Goal: Information Seeking & Learning: Find specific fact

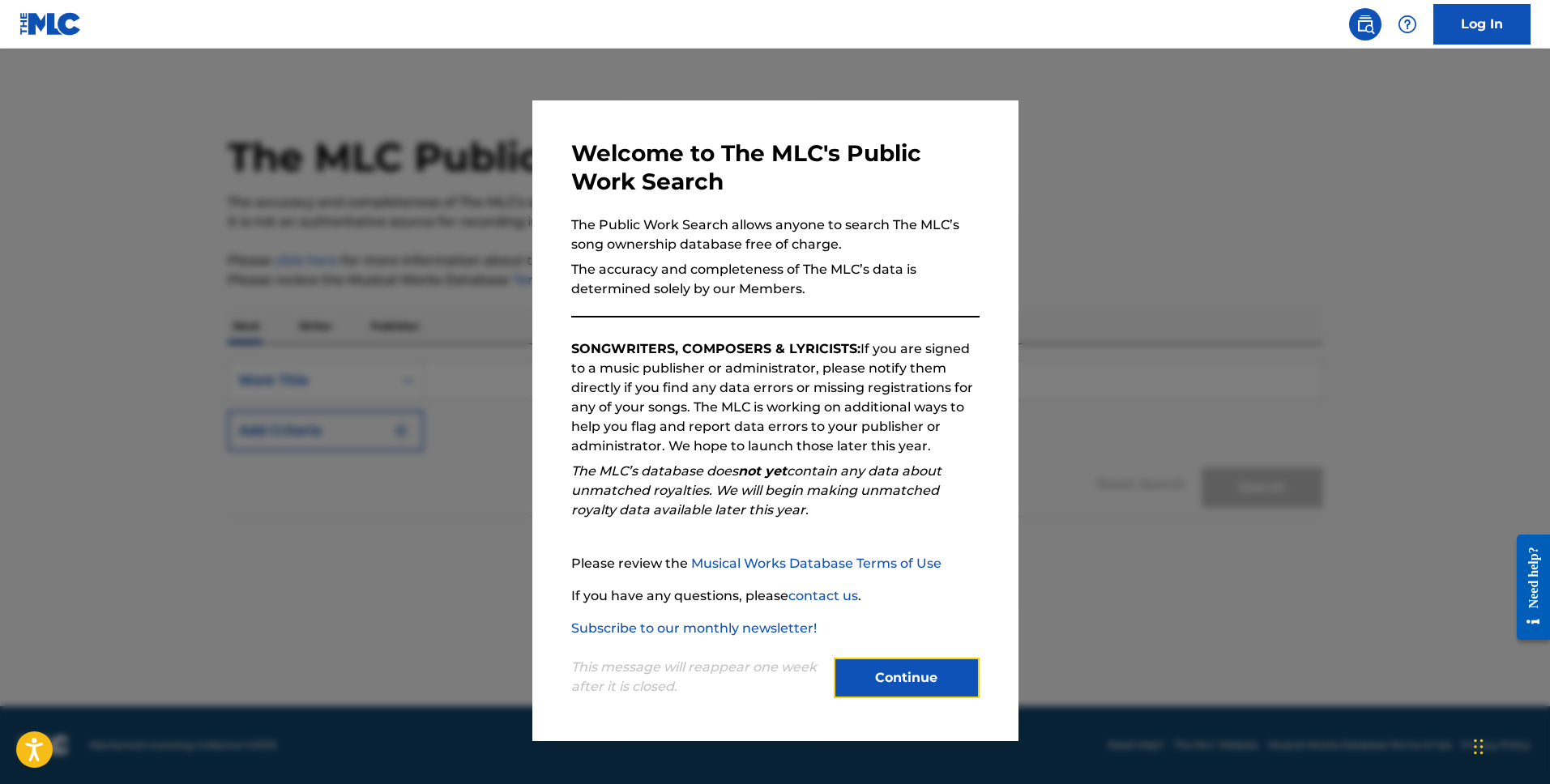
click at [911, 671] on button "Continue" at bounding box center [906, 678] width 146 height 40
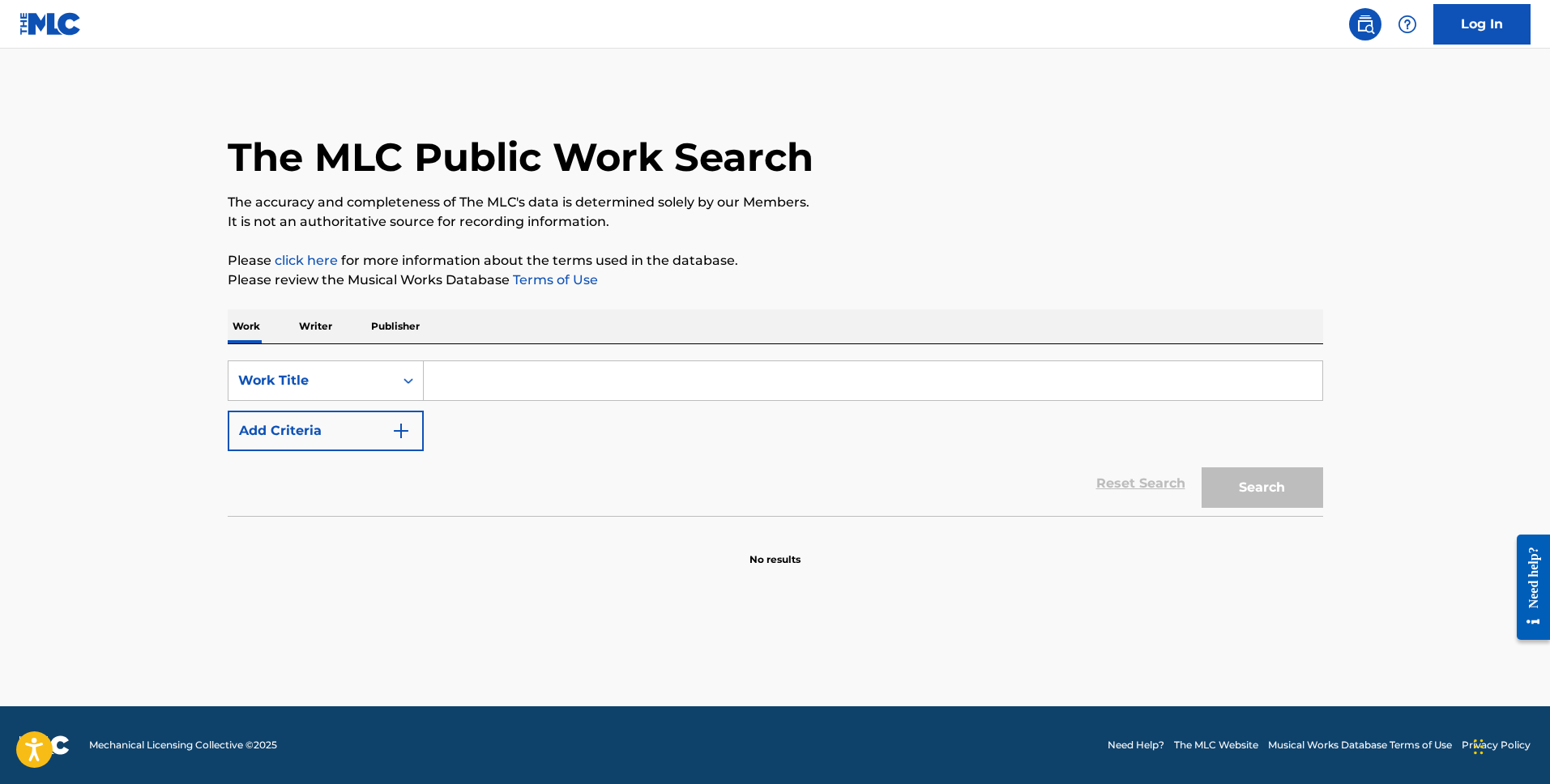
click at [500, 373] on input "Search Form" at bounding box center [873, 380] width 899 height 39
type input "Selfish Soul"
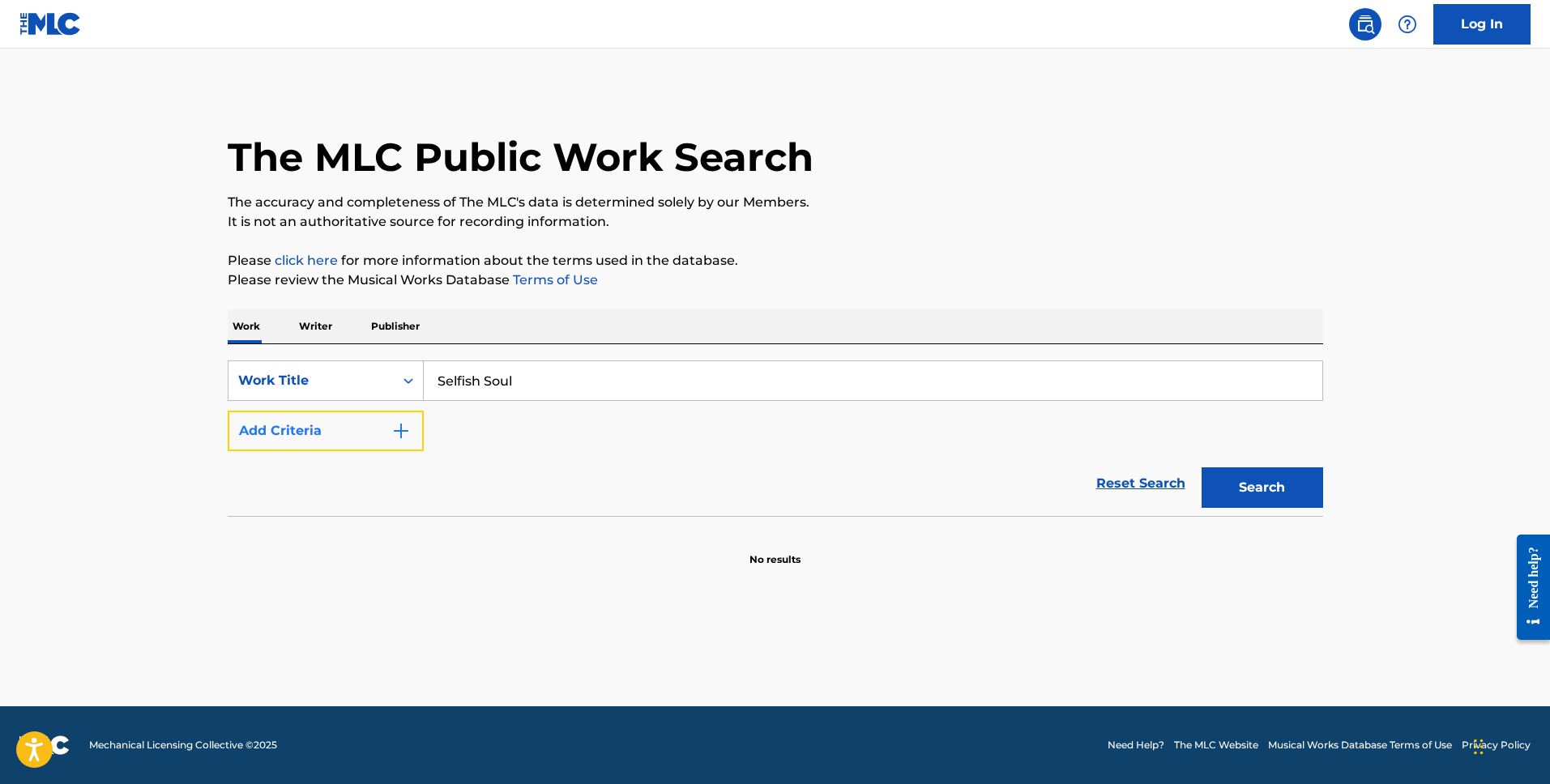
click at [390, 433] on button "Add Criteria" at bounding box center [326, 431] width 196 height 40
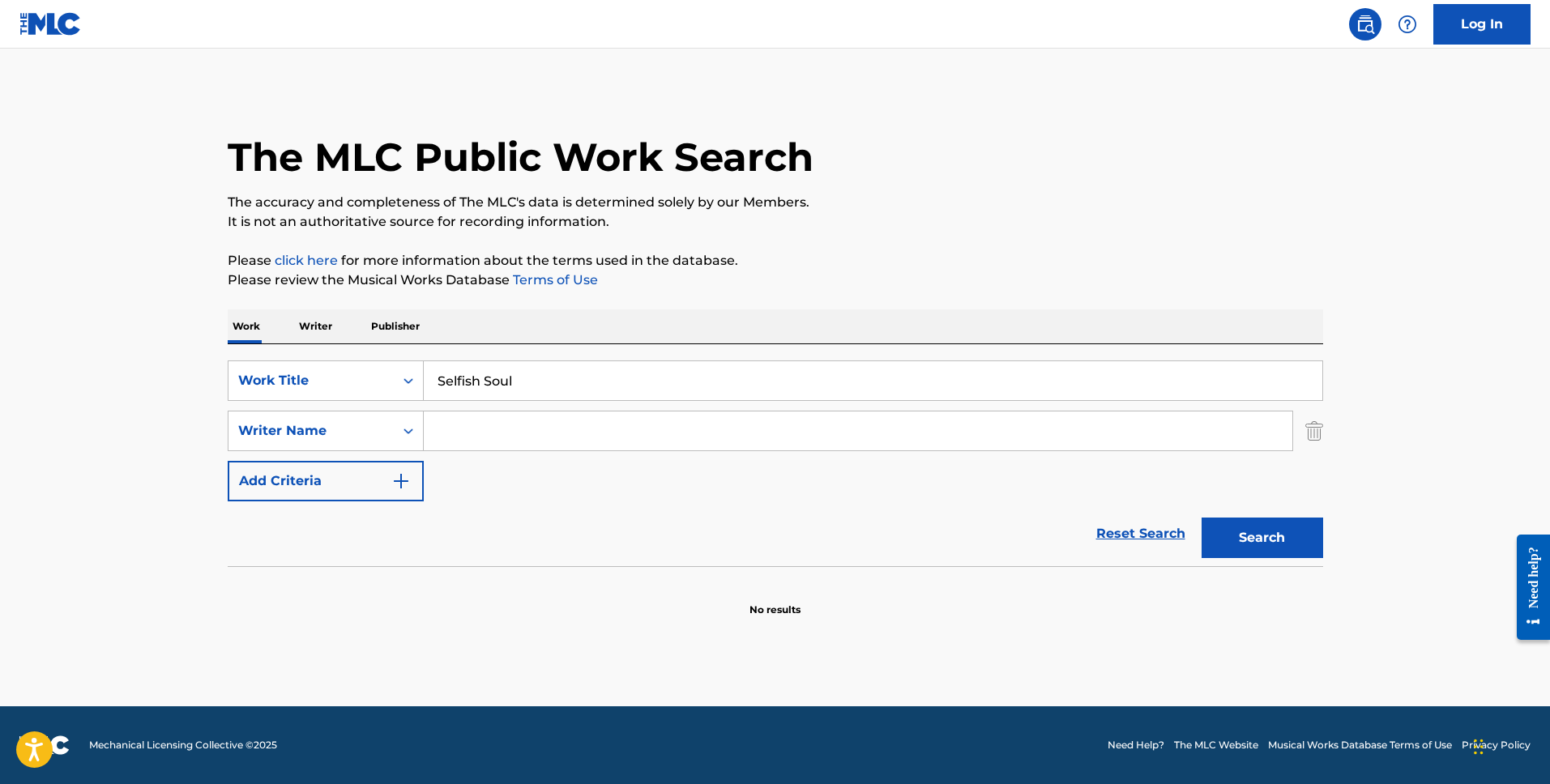
click at [500, 421] on input "Search Form" at bounding box center [858, 431] width 868 height 39
type input "[PERSON_NAME]"
click at [1202, 517] on button "Search" at bounding box center [1262, 538] width 121 height 40
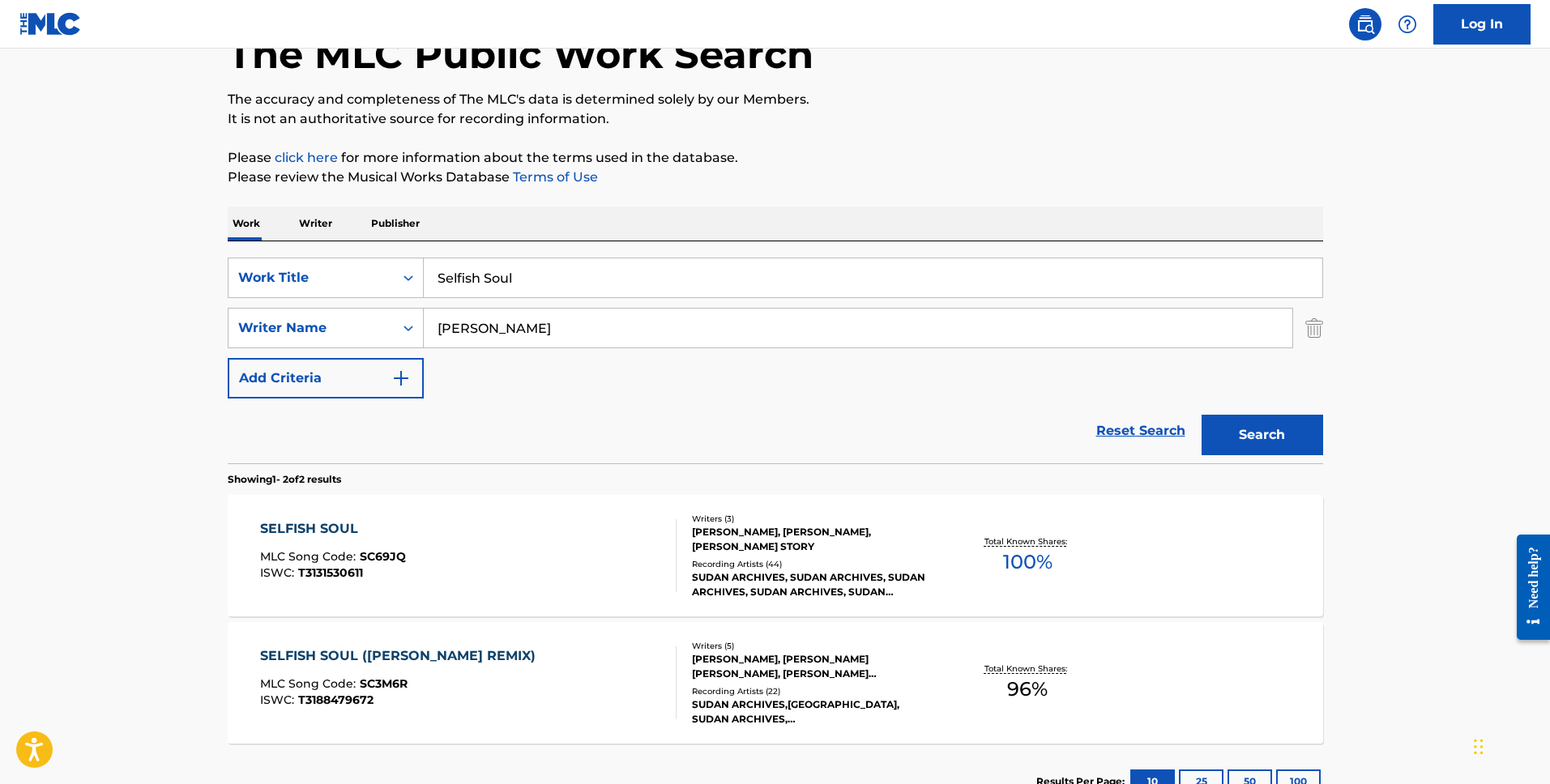
scroll to position [109, 0]
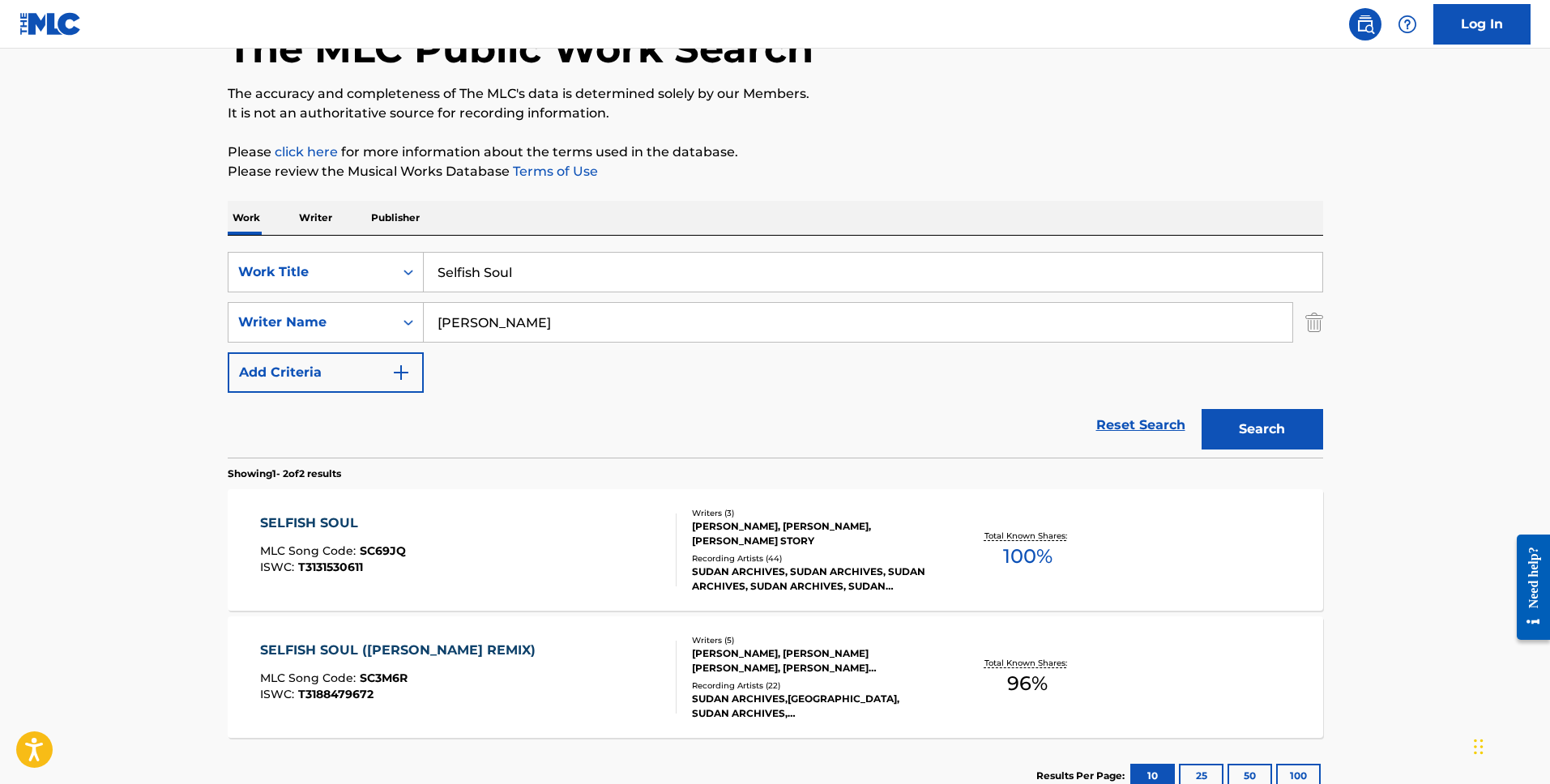
click at [771, 538] on div "[PERSON_NAME], [PERSON_NAME], [PERSON_NAME] STORY" at bounding box center [814, 533] width 245 height 29
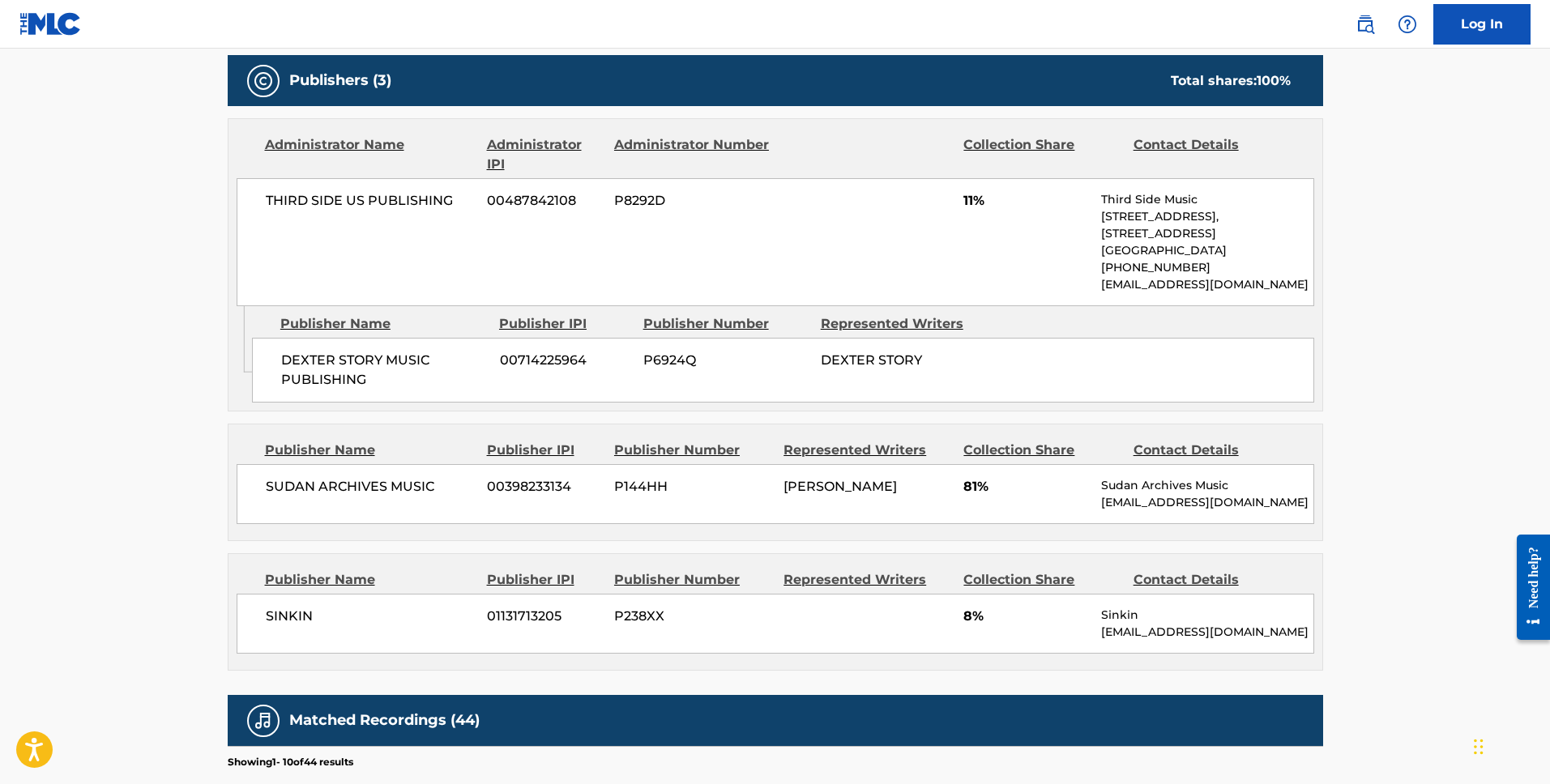
scroll to position [739, 0]
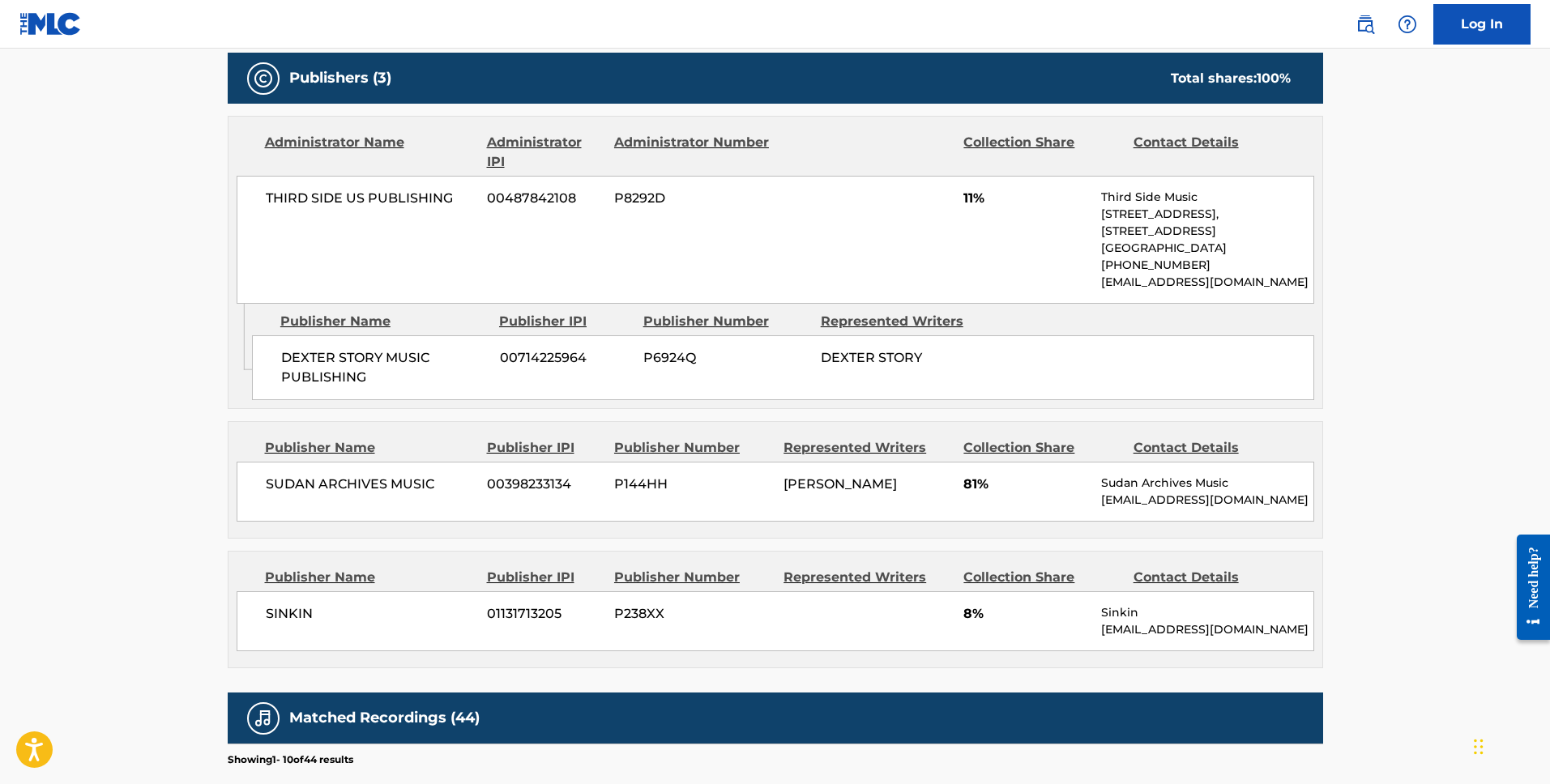
click at [884, 362] on span "DEXTER STORY" at bounding box center [872, 358] width 101 height 15
copy div "DEXTER STORY"
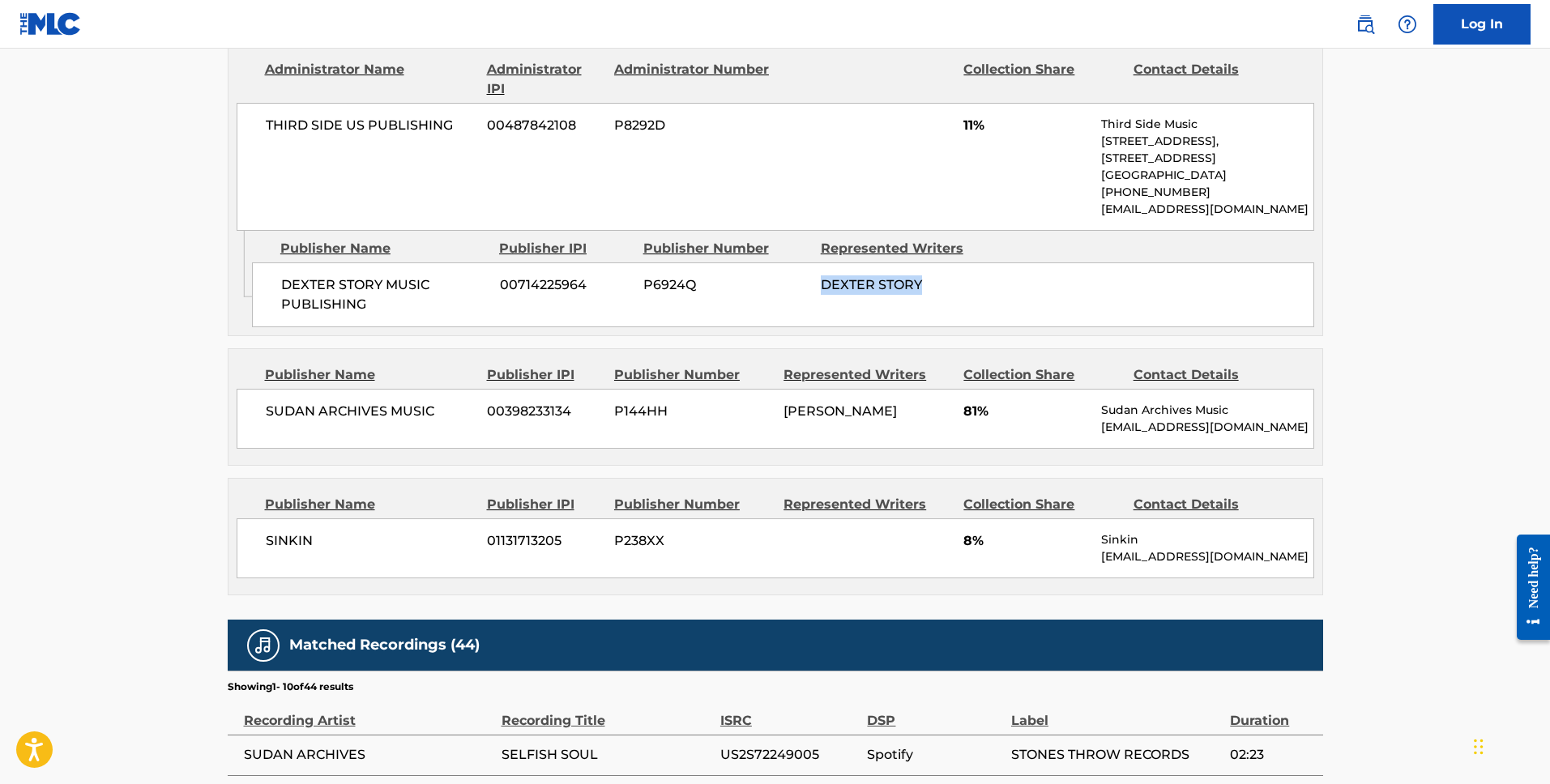
scroll to position [834, 0]
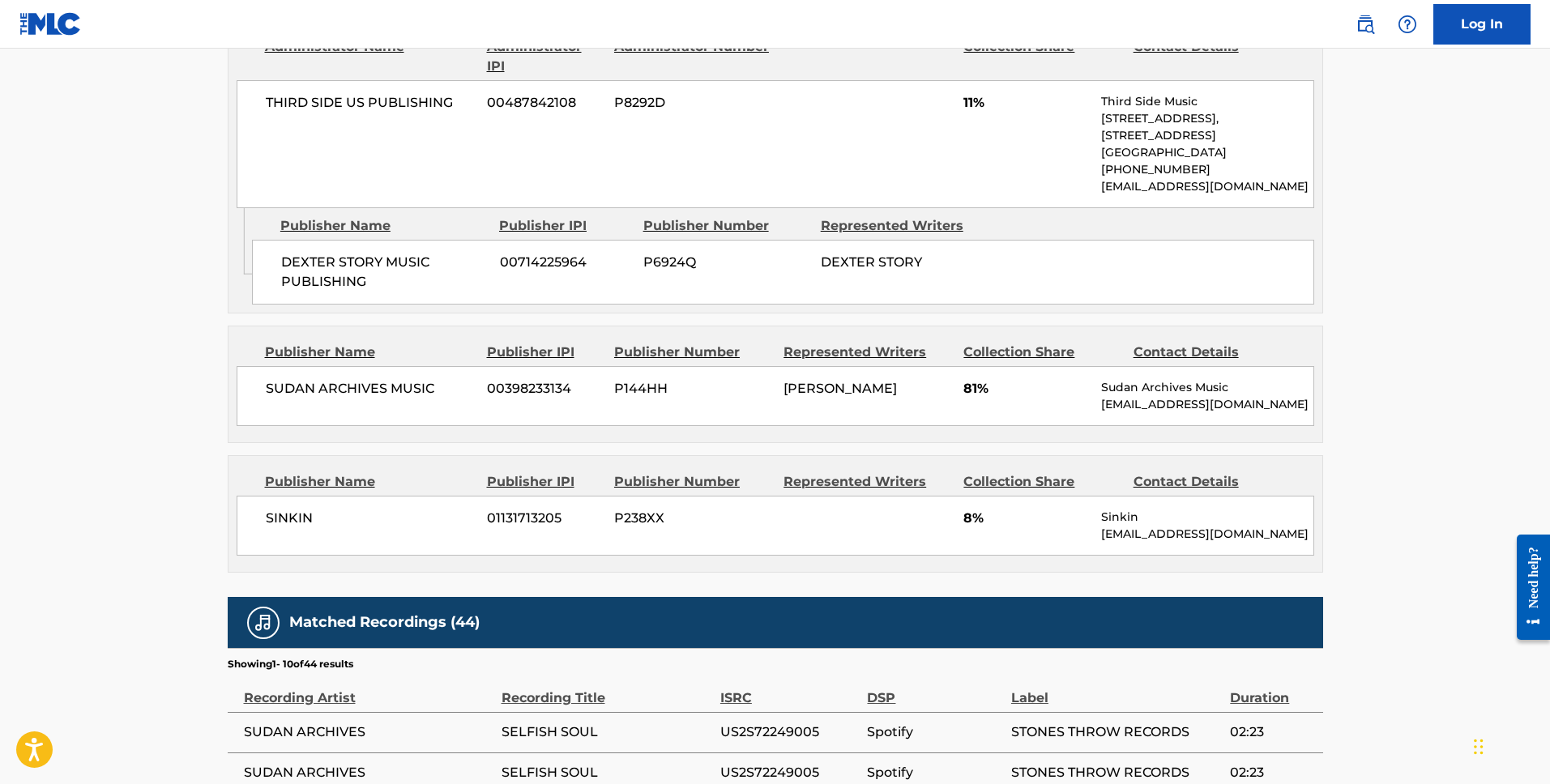
click at [1077, 535] on div "SINKIN 01131713205 P238XX 8% Sinkin [EMAIL_ADDRESS][DOMAIN_NAME]" at bounding box center [775, 525] width 1078 height 60
copy span "[PERSON_NAME]"
drag, startPoint x: 781, startPoint y: 379, endPoint x: 901, endPoint y: 381, distance: 120.0
click at [901, 381] on div "SUDAN ARCHIVES MUSIC 00398233134 P144HH [PERSON_NAME] 81% Sudan Archives Music …" at bounding box center [775, 395] width 1078 height 60
click at [995, 411] on div "SUDAN ARCHIVES MUSIC 00398233134 P144HH [PERSON_NAME] 81% Sudan Archives Music …" at bounding box center [775, 395] width 1078 height 60
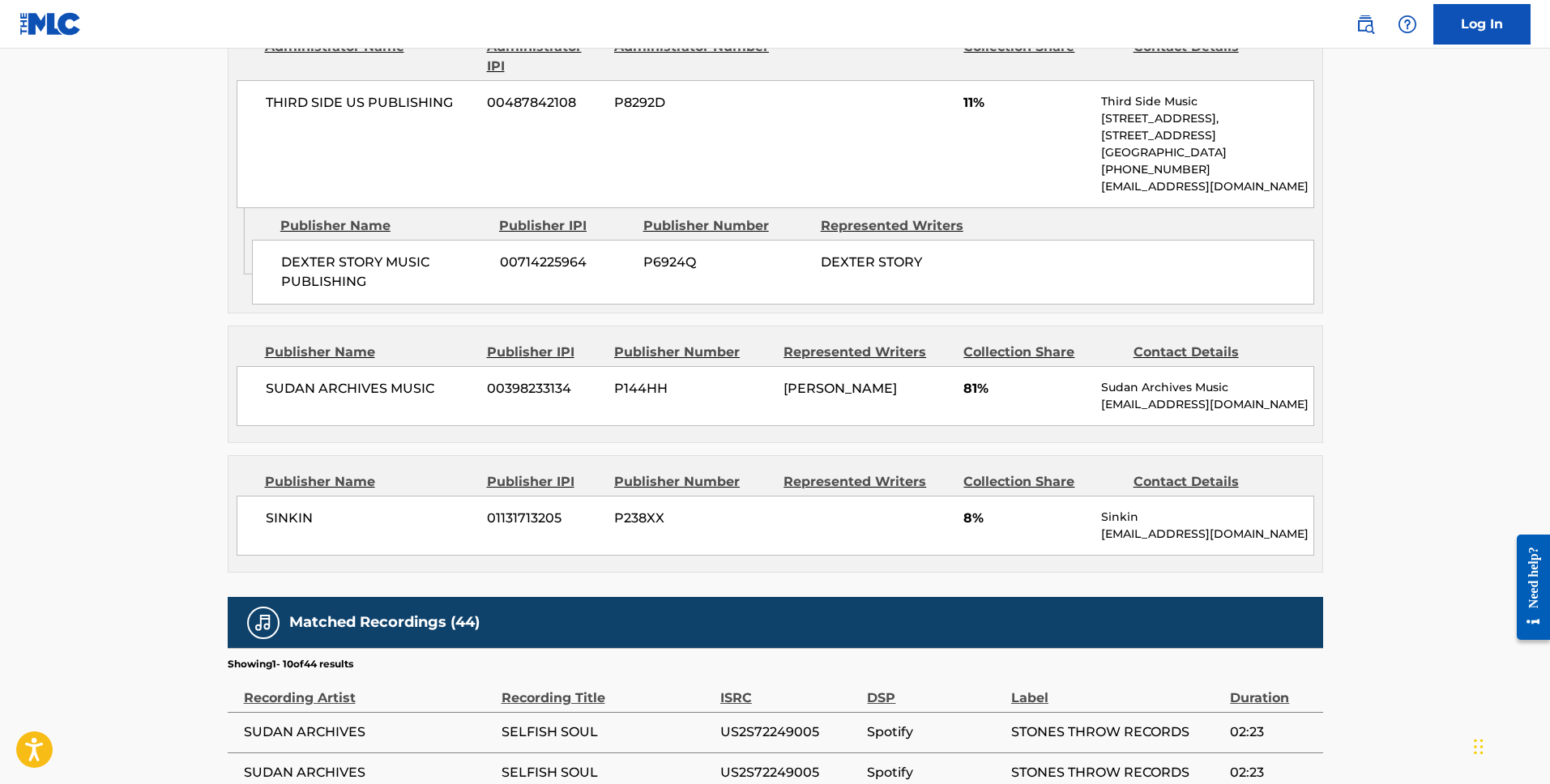
click at [339, 387] on span "SUDAN ARCHIVES MUSIC" at bounding box center [370, 389] width 210 height 19
click at [439, 386] on span "SUDAN ARCHIVES MUSIC" at bounding box center [370, 389] width 210 height 19
copy div "SUDAN ARCHIVES MUSIC"
drag, startPoint x: 440, startPoint y: 387, endPoint x: 222, endPoint y: 387, distance: 218.0
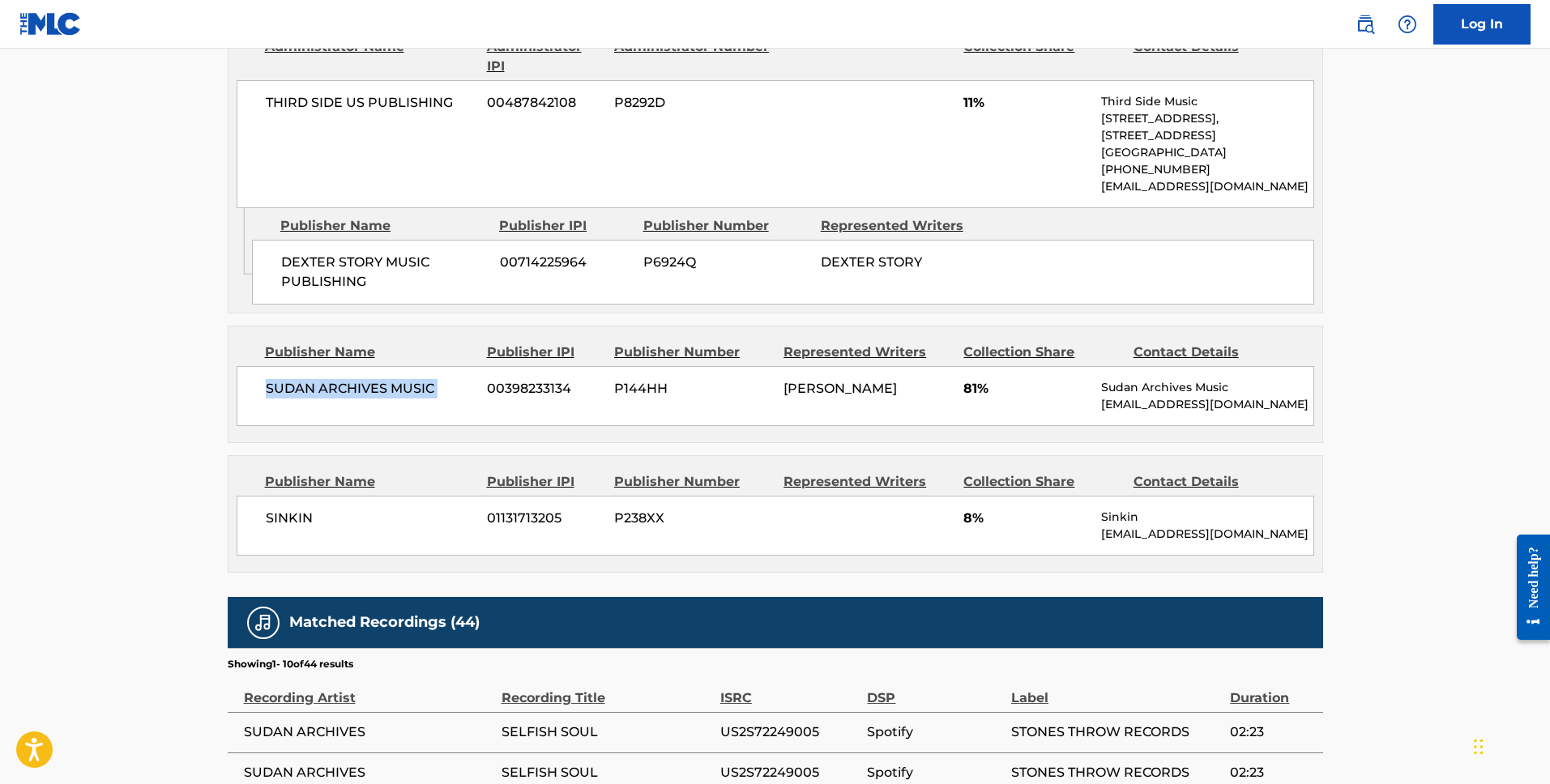
click at [222, 387] on div "< Back to public search results Copy work link SELFISH SOUL Work Detail Member …" at bounding box center [775, 215] width 1134 height 1920
copy div "SUDAN ARCHIVES MUSIC"
click at [877, 553] on div "SINKIN 01131713205 P238XX 8% Sinkin [EMAIL_ADDRESS][DOMAIN_NAME]" at bounding box center [775, 525] width 1078 height 60
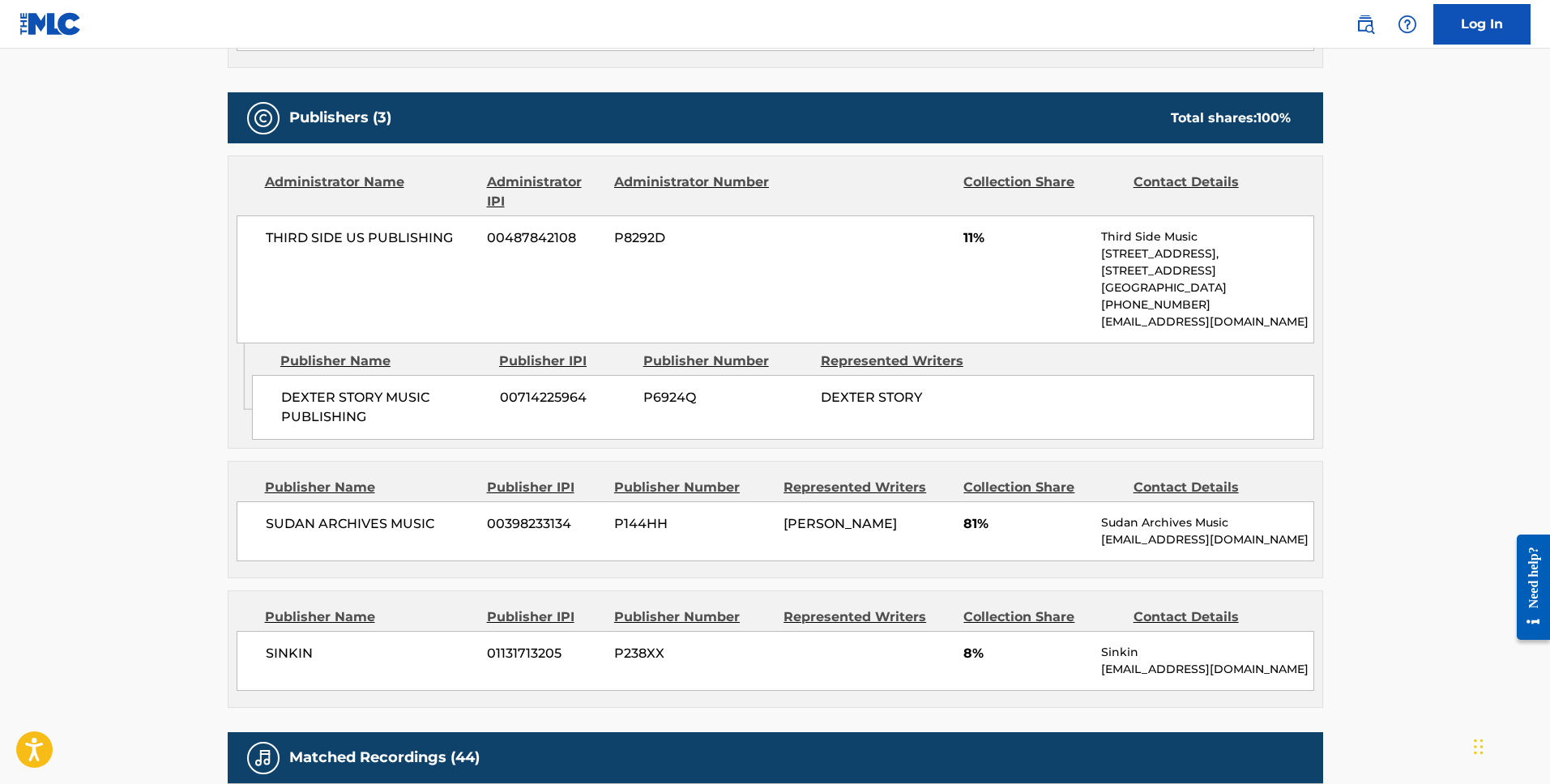
scroll to position [687, 0]
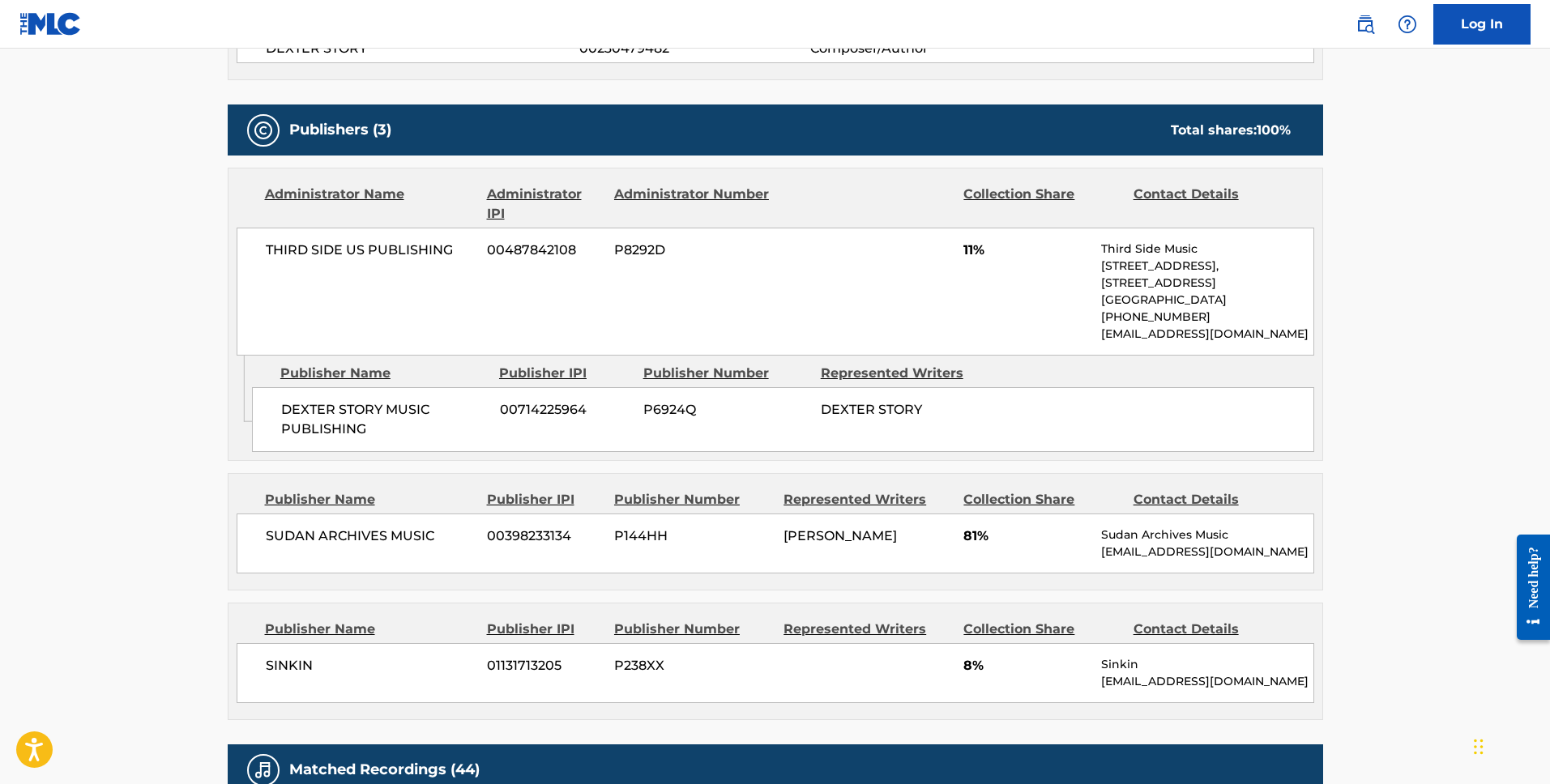
click at [391, 412] on span "DEXTER STORY MUSIC PUBLISHING" at bounding box center [385, 420] width 207 height 39
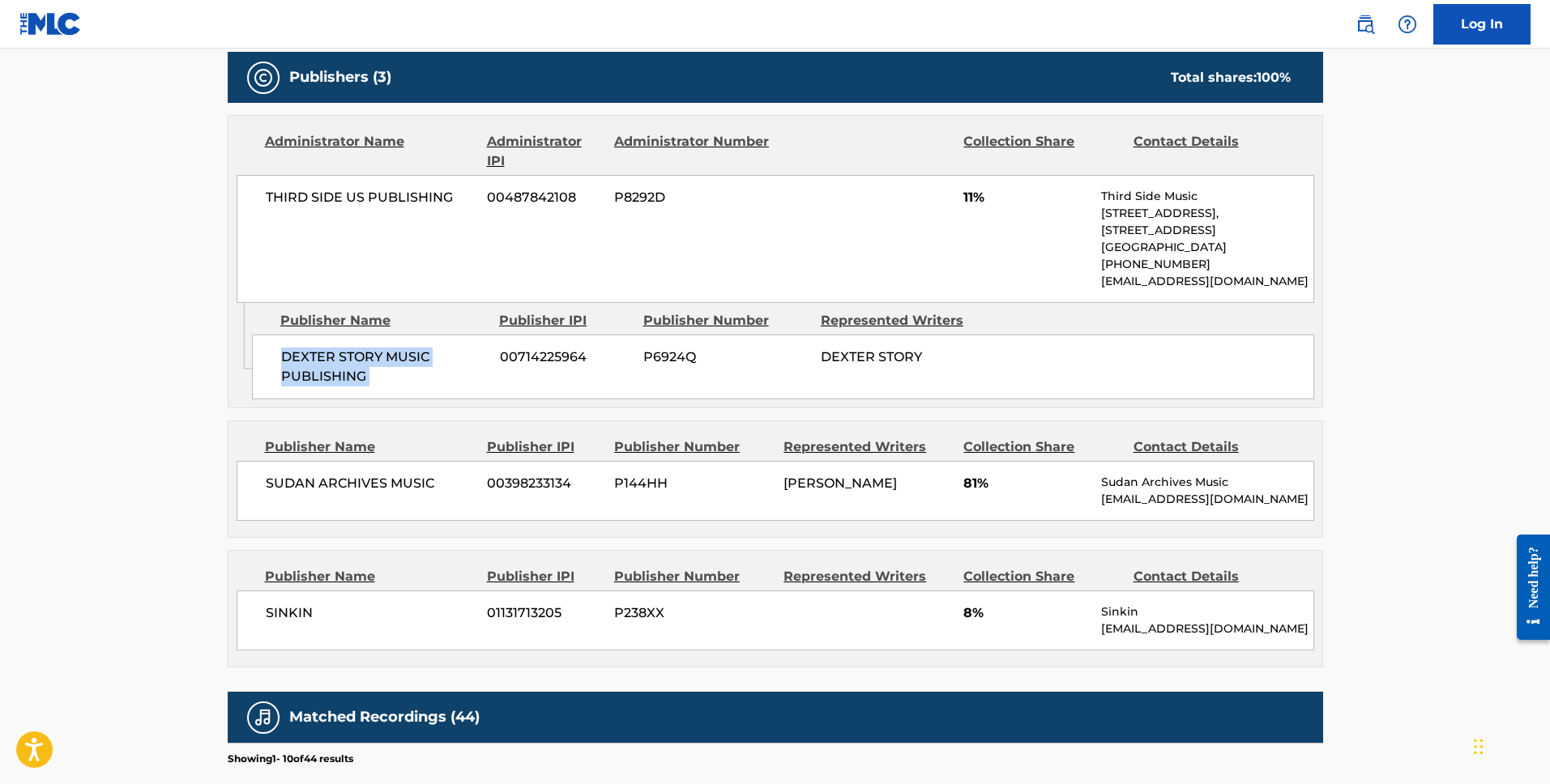
scroll to position [769, 0]
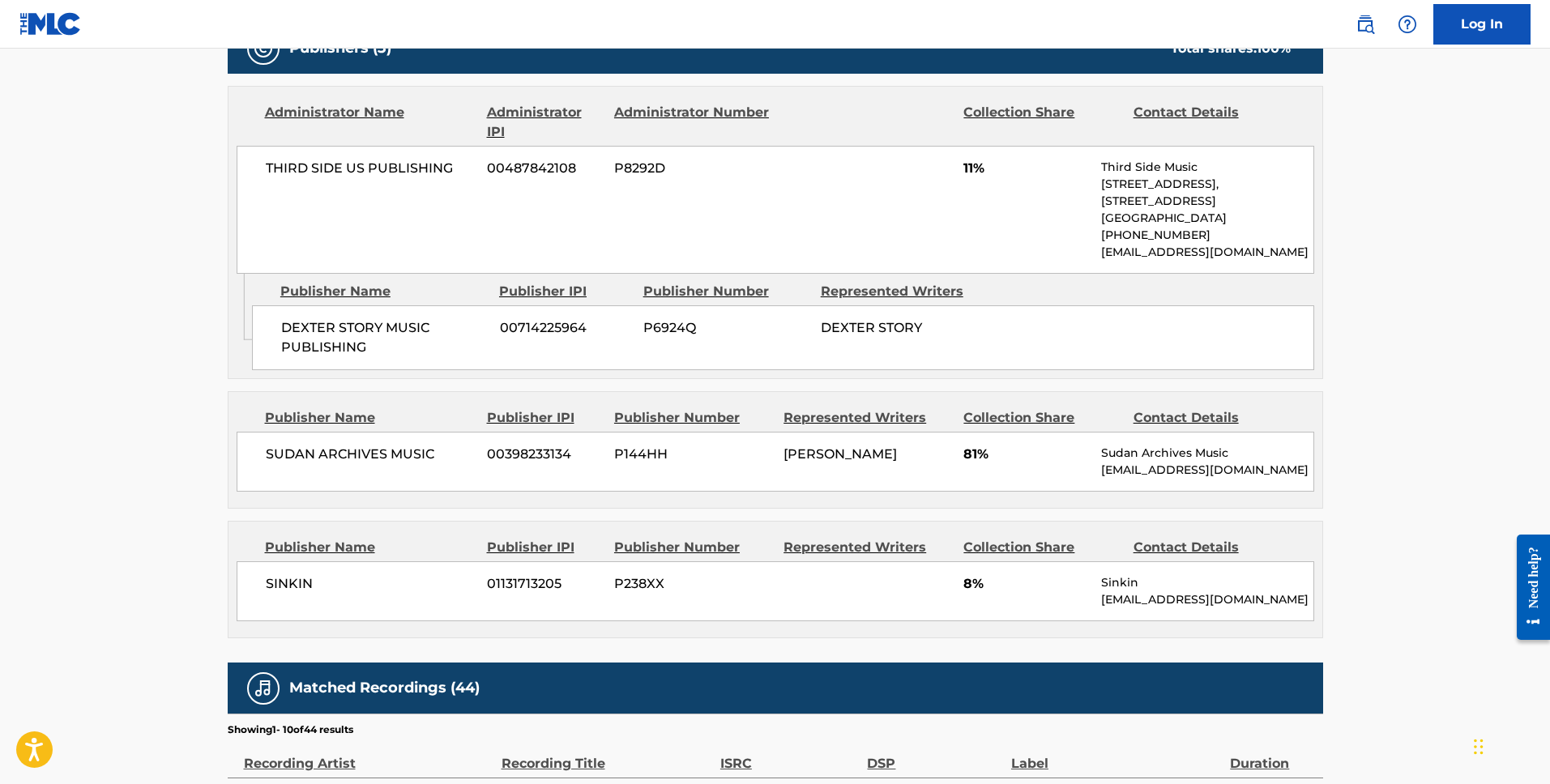
click at [527, 287] on div "Publisher IPI" at bounding box center [565, 291] width 132 height 19
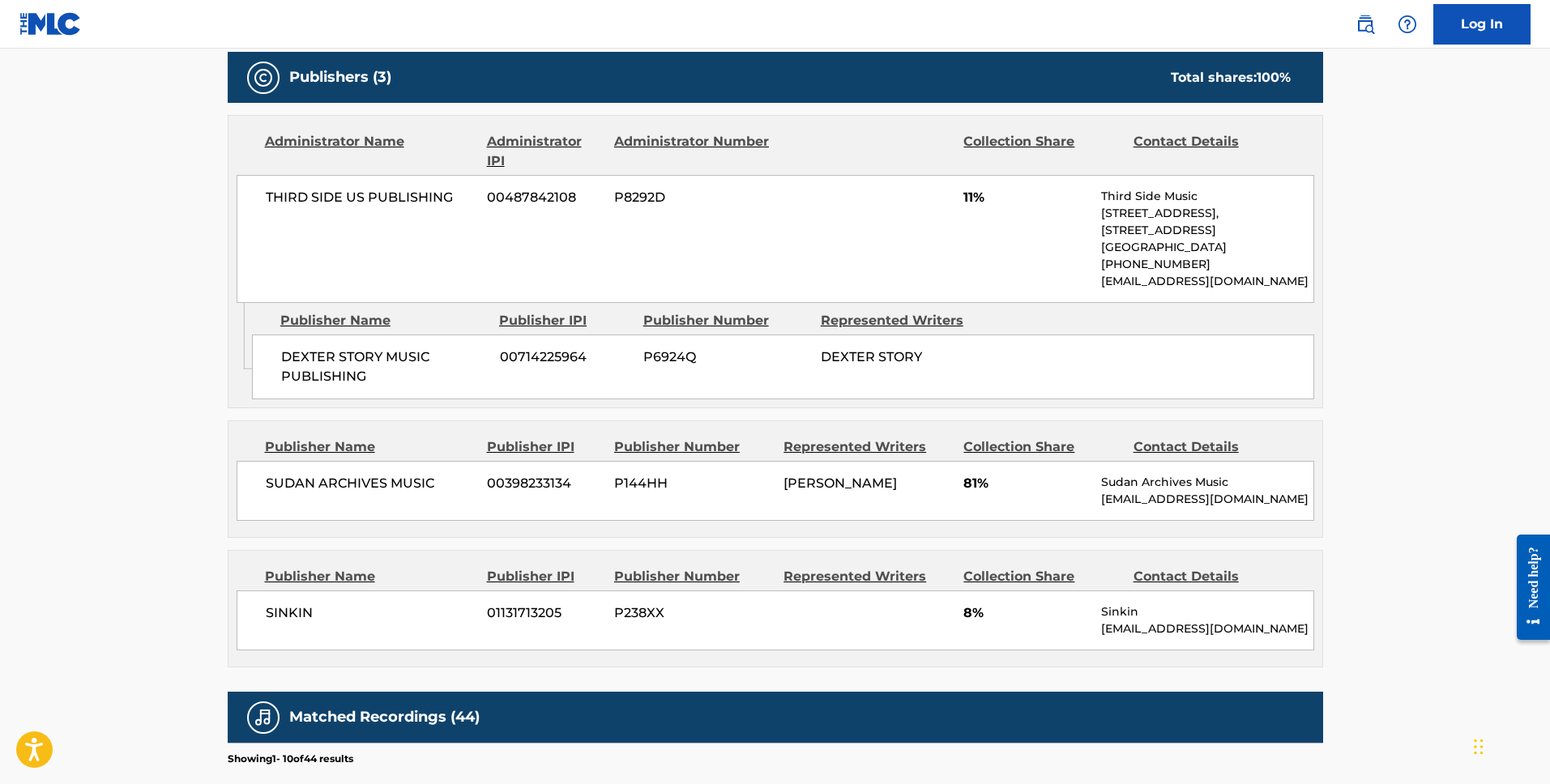
scroll to position [735, 0]
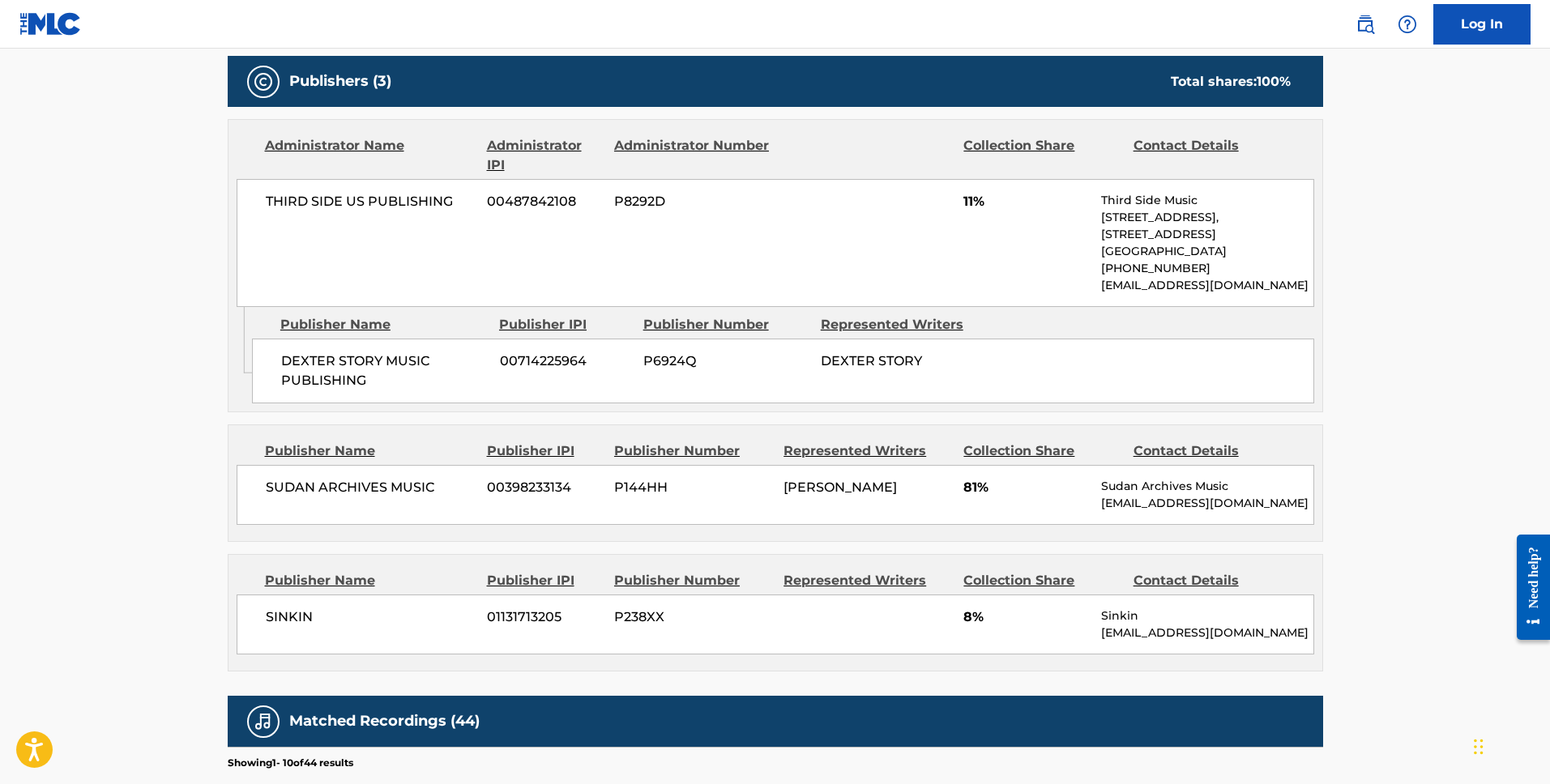
click at [339, 361] on span "DEXTER STORY MUSIC PUBLISHING" at bounding box center [385, 371] width 207 height 39
copy div "DEXTER STORY MUSIC PUBLISHING"
copy span "THIRD SIDE US PUBLISHING"
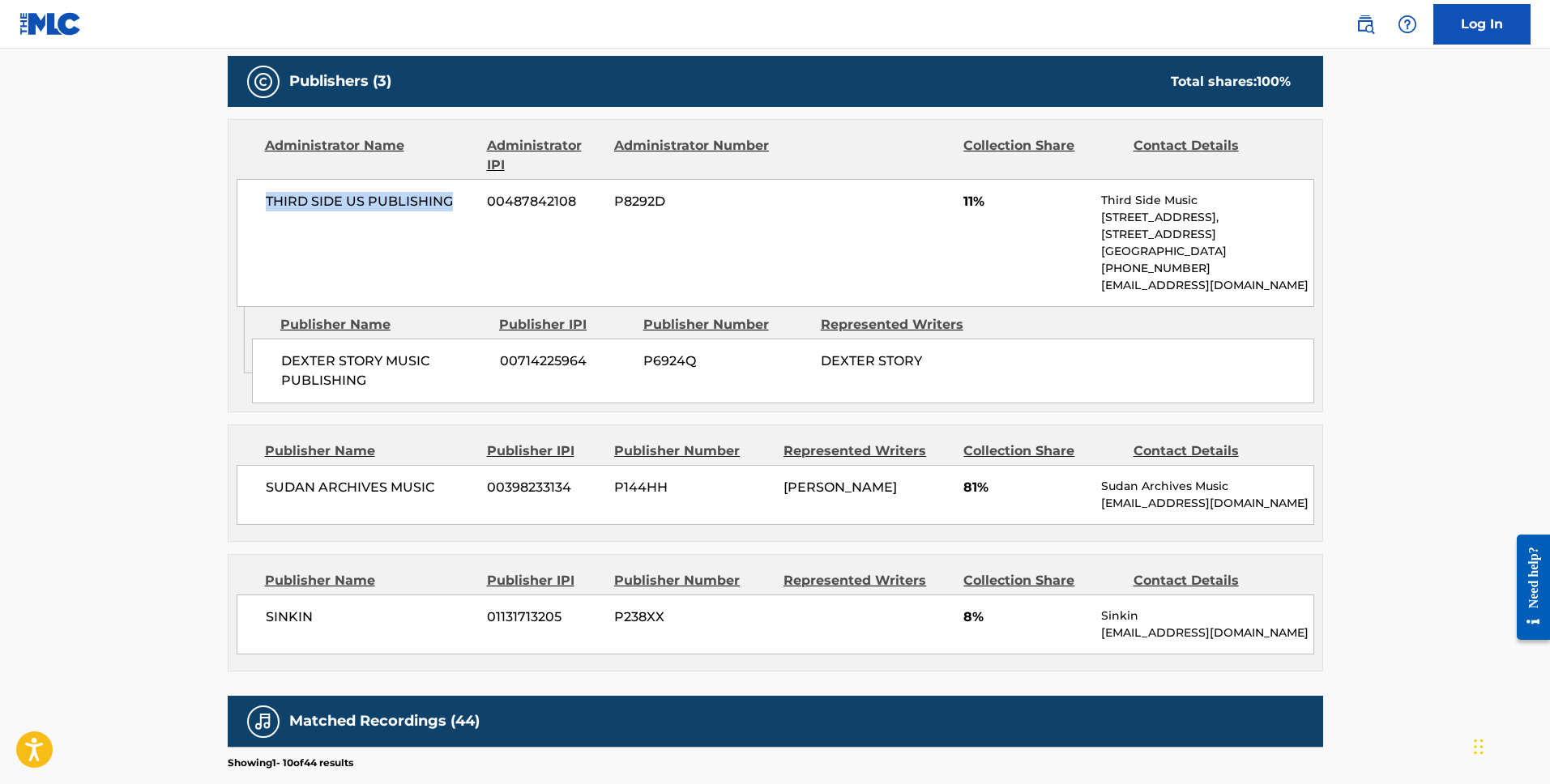
drag, startPoint x: 457, startPoint y: 199, endPoint x: 169, endPoint y: 198, distance: 288.0
click at [169, 198] on main "< Back to public search results Copy work link SELFISH SOUL Work Detail Member …" at bounding box center [775, 306] width 1550 height 1987
click at [567, 369] on span "00714225964" at bounding box center [565, 361] width 131 height 19
click at [279, 614] on span "SINKIN" at bounding box center [370, 617] width 210 height 19
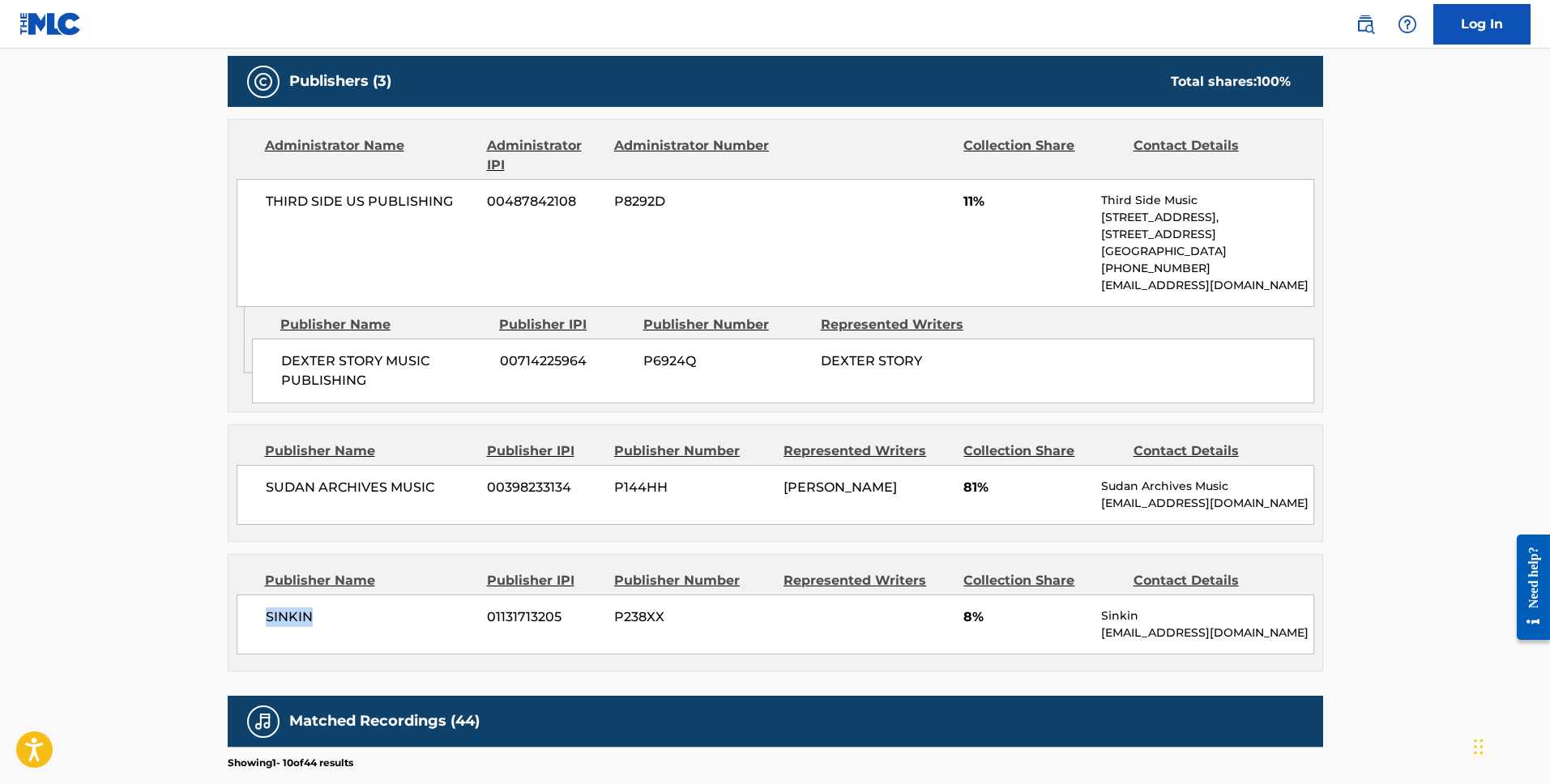
copy span "SINKIN"
